Goal: Navigation & Orientation: Find specific page/section

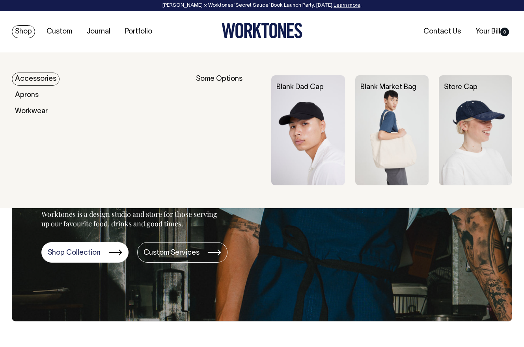
click at [22, 32] on link "Shop" at bounding box center [23, 31] width 23 height 13
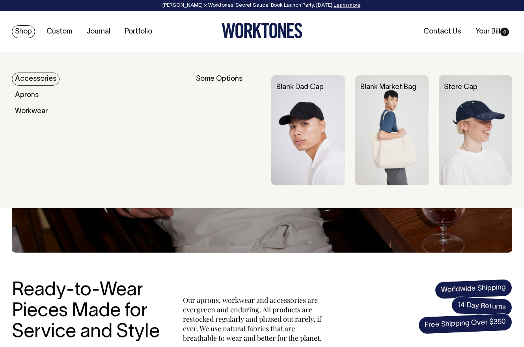
click at [310, 125] on img at bounding box center [307, 130] width 73 height 110
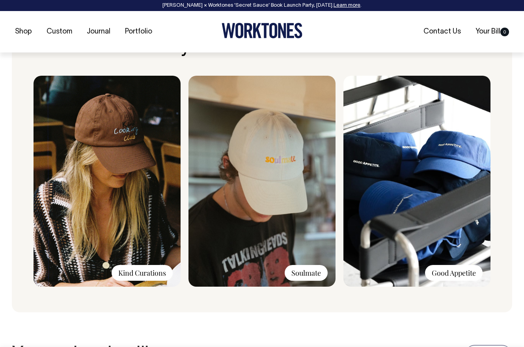
scroll to position [591, 0]
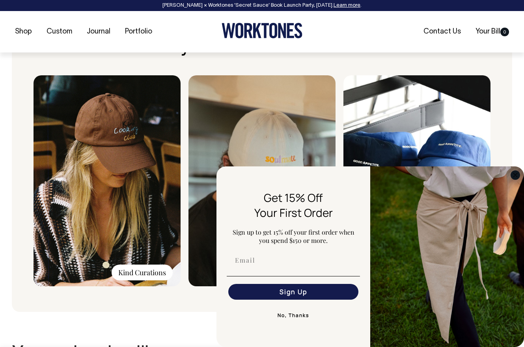
click at [513, 174] on circle "Close dialog" at bounding box center [515, 174] width 9 height 9
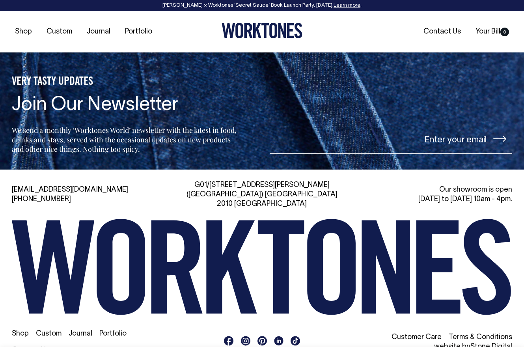
scroll to position [1209, 0]
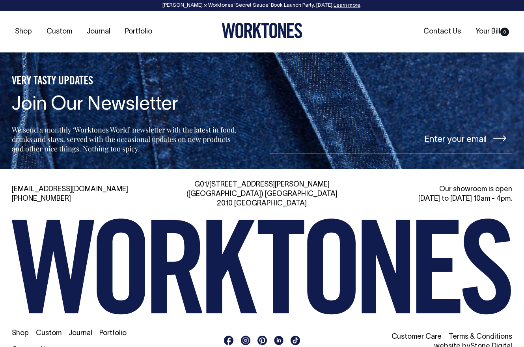
click at [112, 330] on link "Portfolio" at bounding box center [112, 333] width 27 height 7
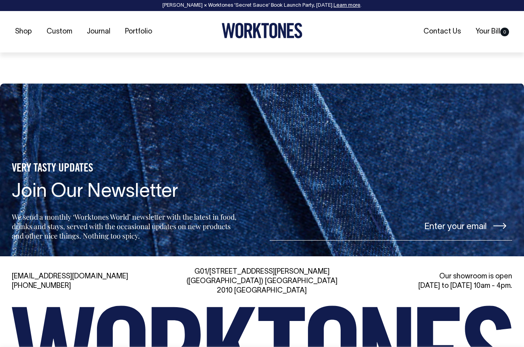
scroll to position [729, 0]
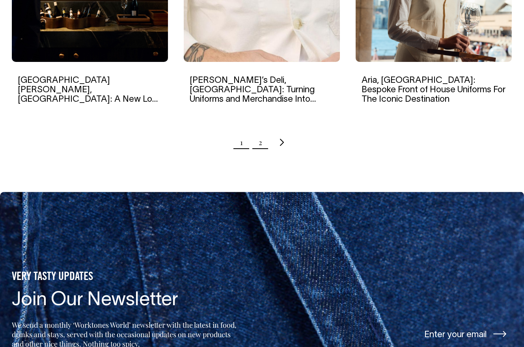
scroll to position [885, 0]
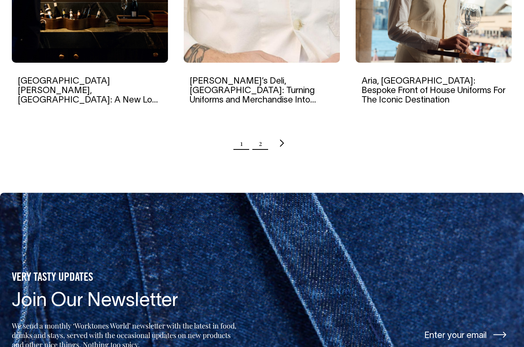
click at [260, 141] on link "2" at bounding box center [260, 143] width 4 height 20
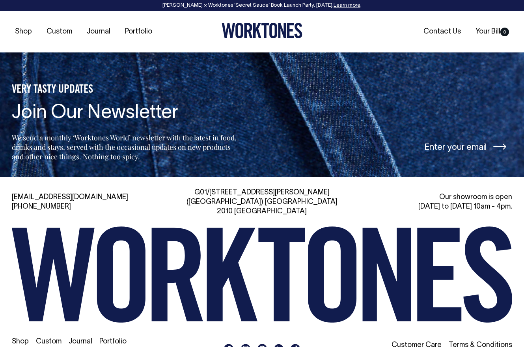
scroll to position [638, 0]
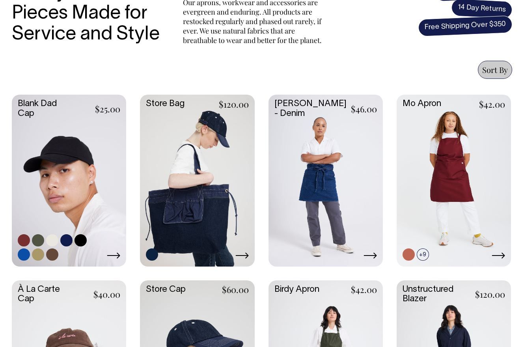
scroll to position [296, 0]
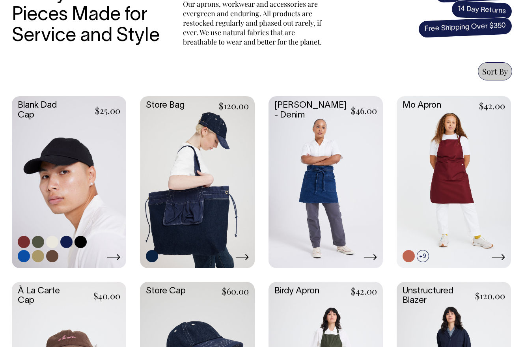
click at [53, 175] on link at bounding box center [69, 181] width 114 height 170
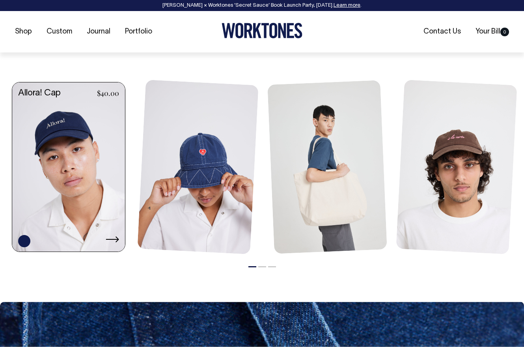
scroll to position [904, 0]
